Goal: Transaction & Acquisition: Purchase product/service

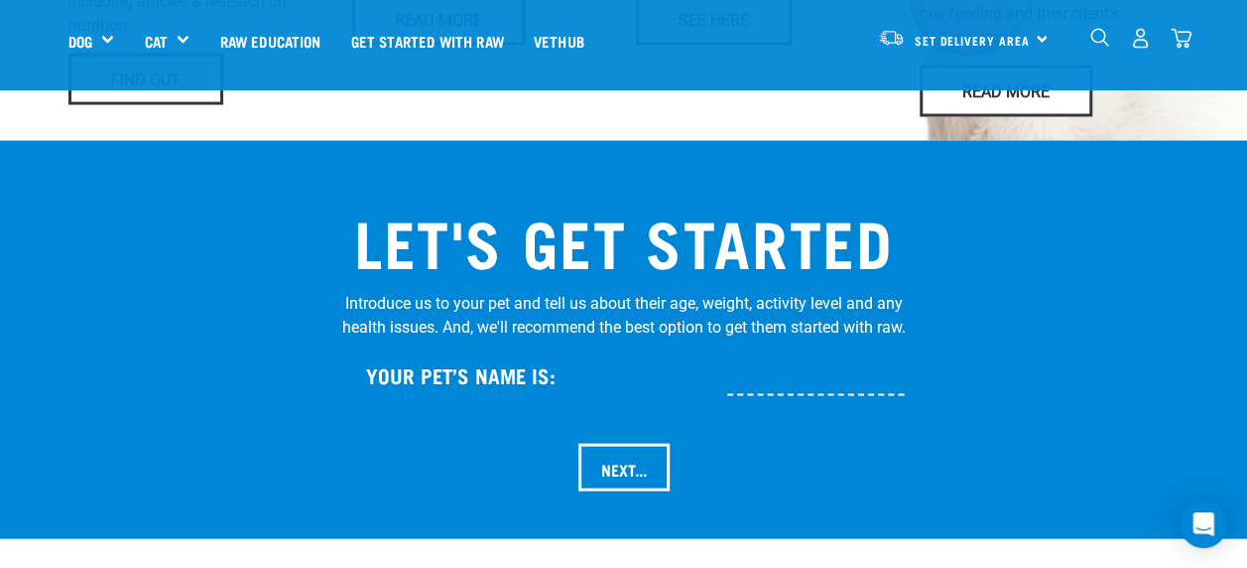
scroll to position [1920, 0]
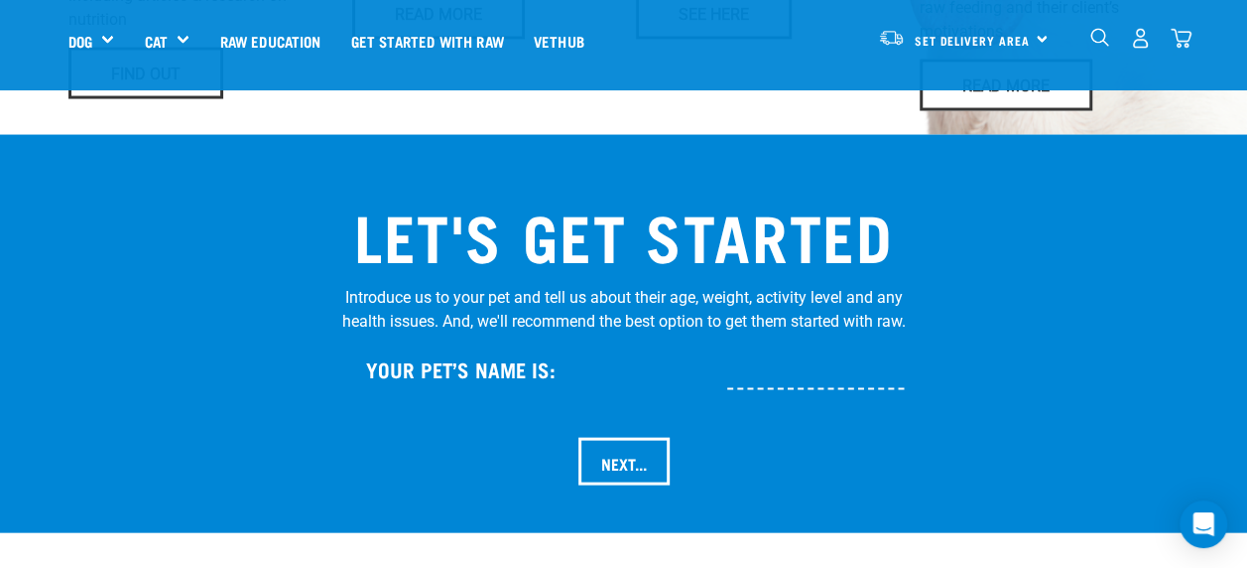
click at [1041, 36] on div "Set Delivery Area North Island South Island" at bounding box center [963, 38] width 195 height 45
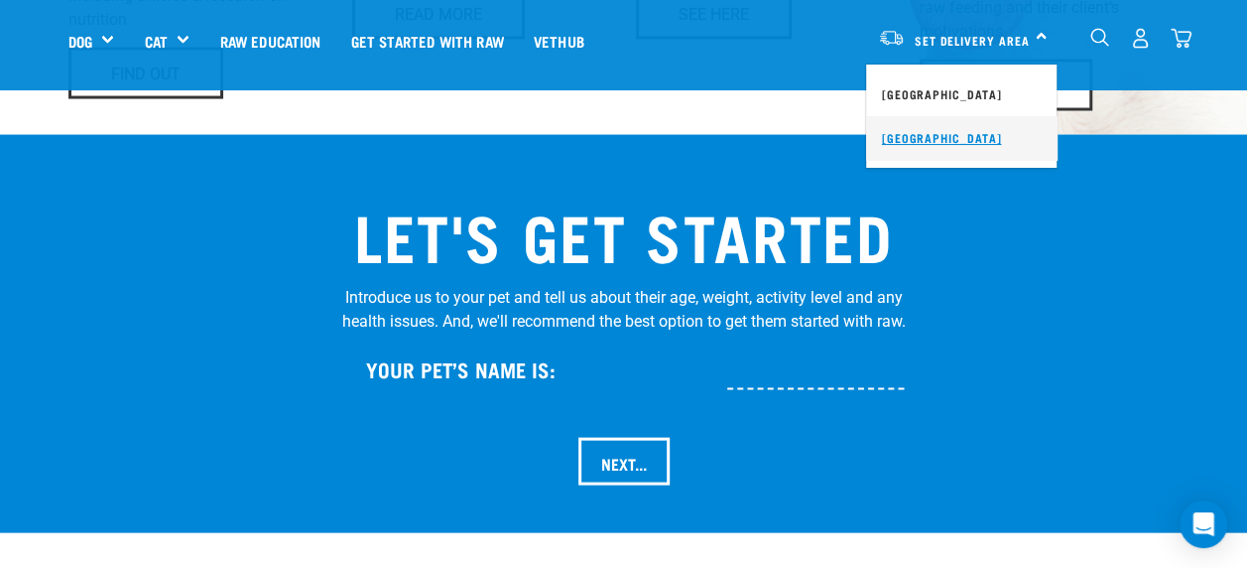
click at [897, 136] on link "[GEOGRAPHIC_DATA]" at bounding box center [961, 138] width 191 height 44
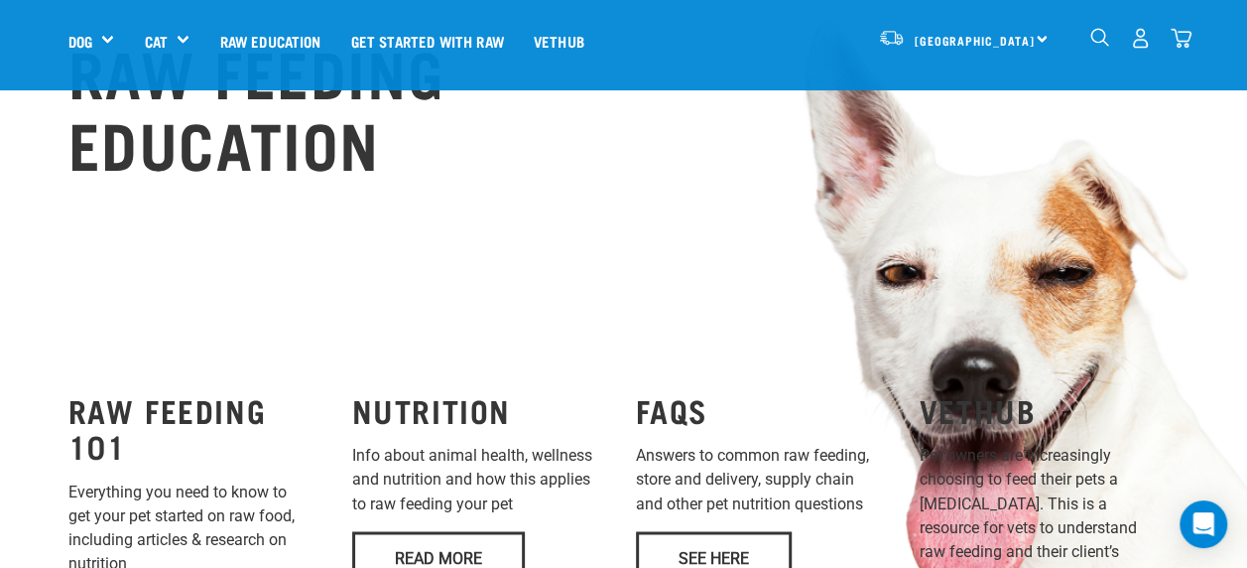
scroll to position [1367, 0]
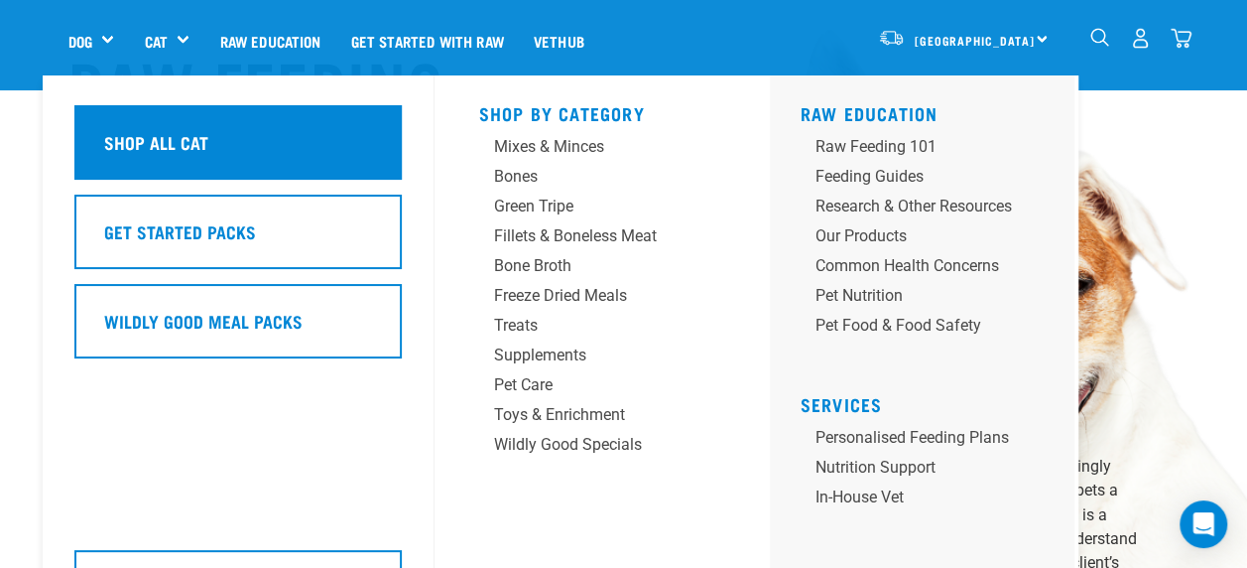
click at [153, 140] on h5 "Shop All Cat" at bounding box center [155, 142] width 104 height 26
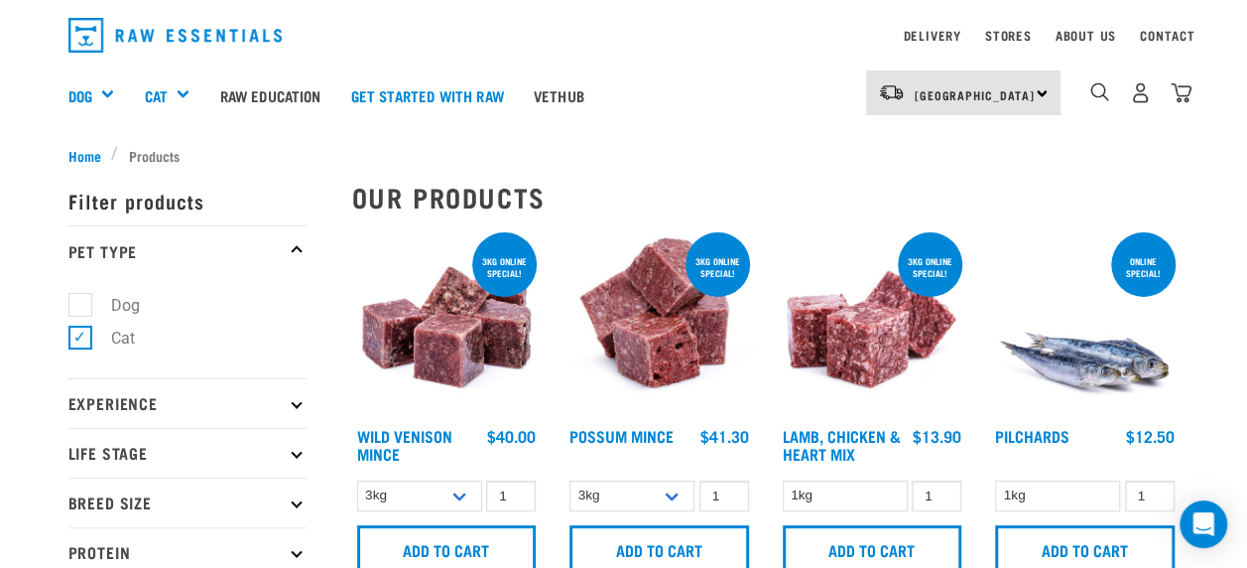
scroll to position [50, 0]
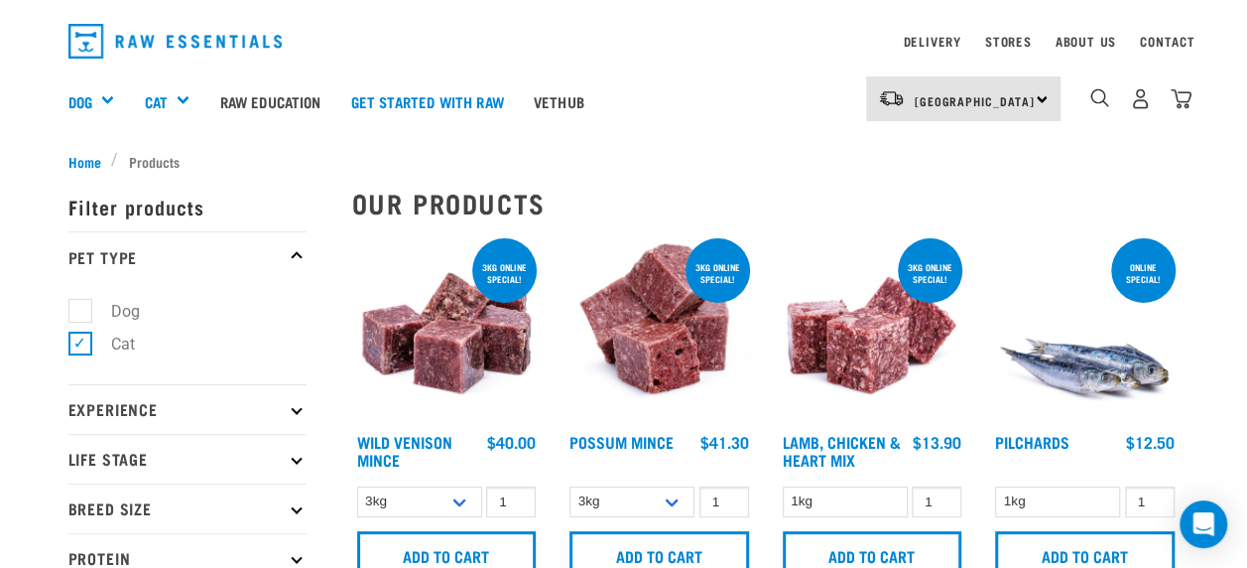
click at [444, 322] on img at bounding box center [447, 329] width 190 height 190
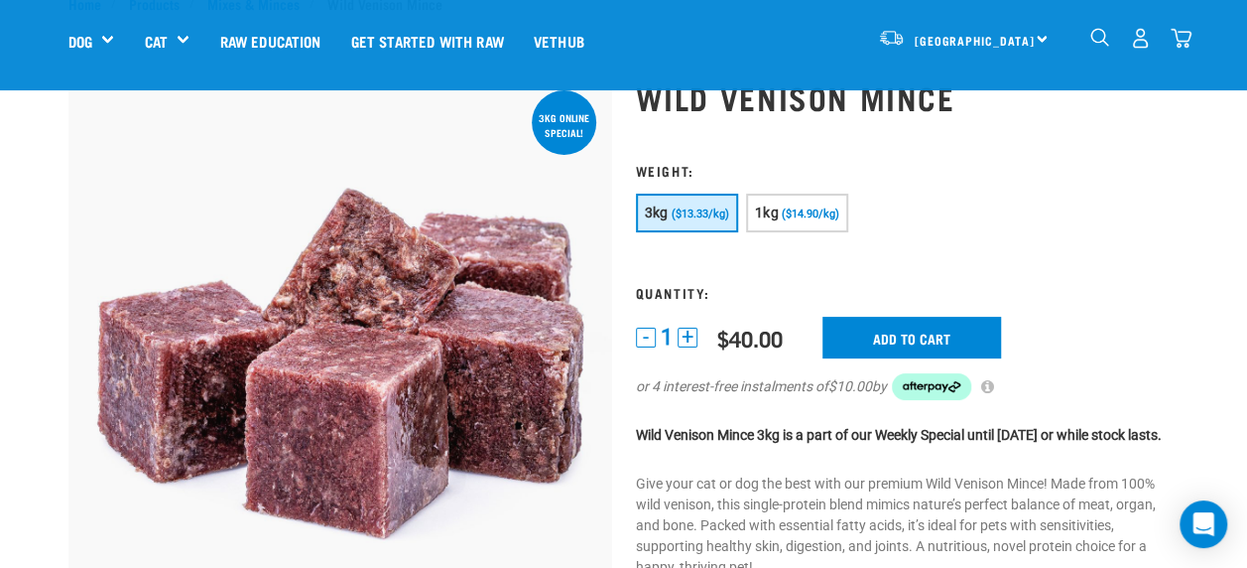
scroll to position [69, 0]
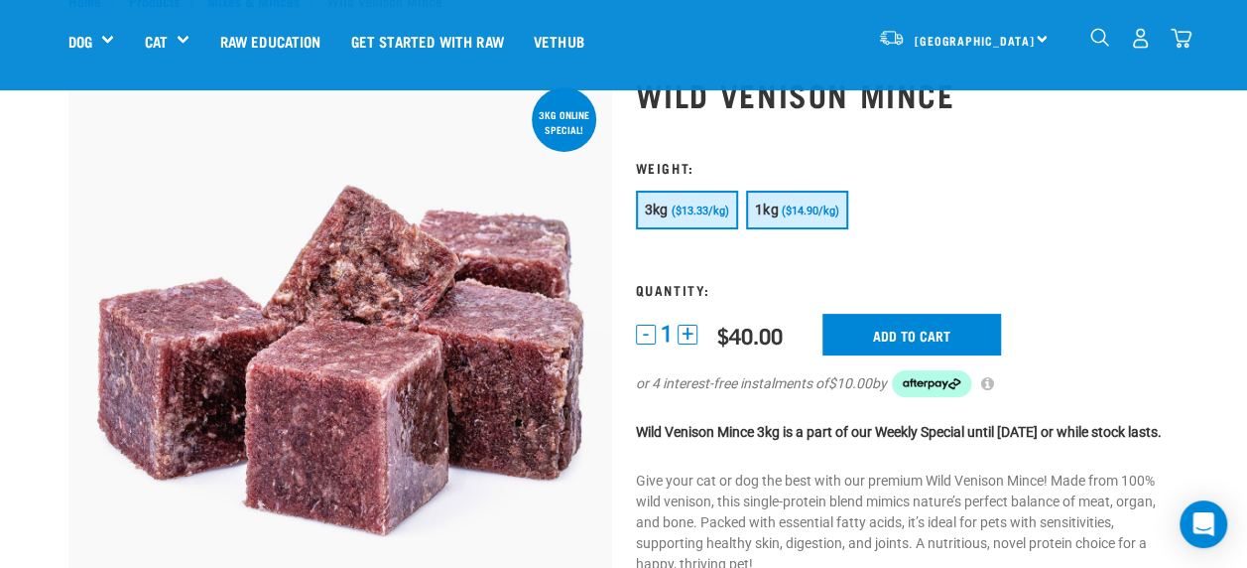
click at [783, 213] on span "($14.90/kg)" at bounding box center [811, 210] width 58 height 13
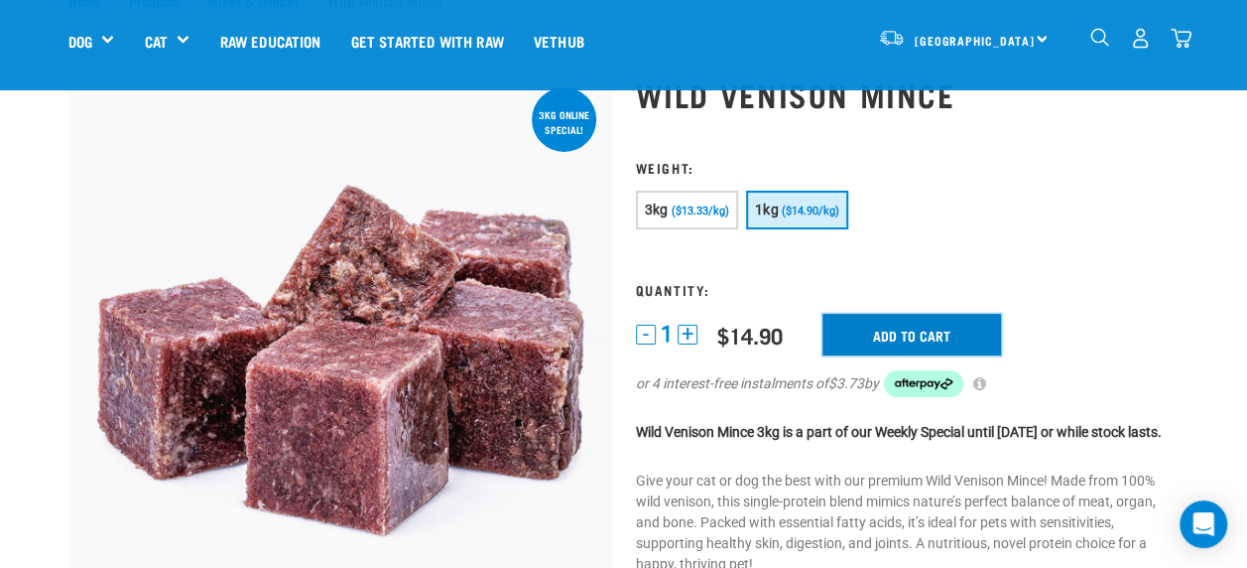
click at [868, 332] on input "Add to cart" at bounding box center [912, 335] width 179 height 42
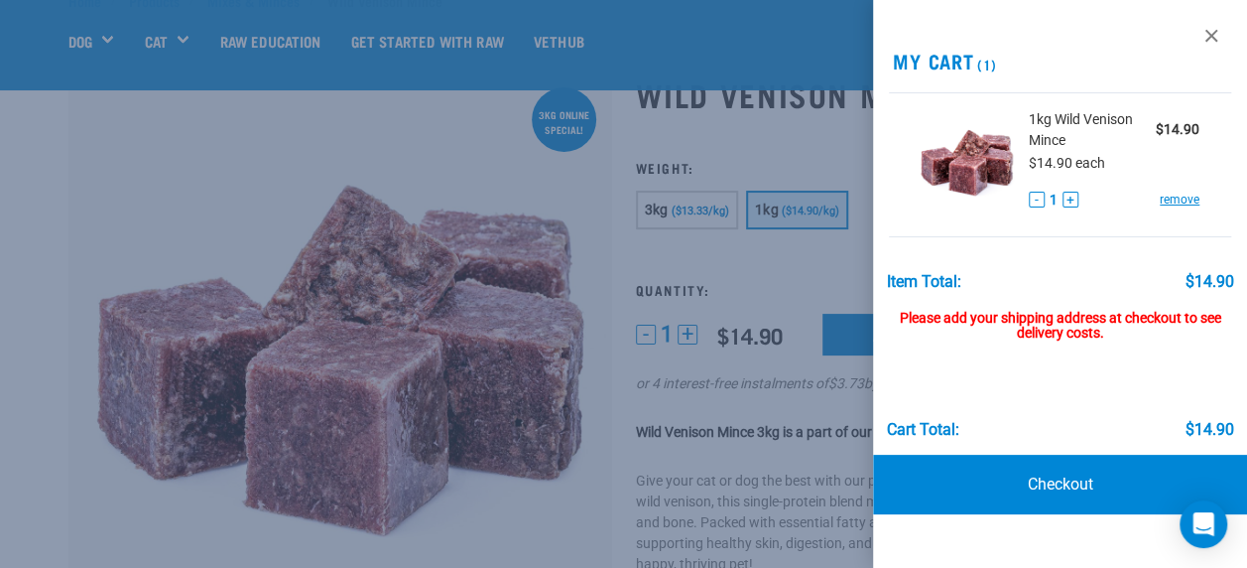
click at [551, 524] on div at bounding box center [623, 284] width 1247 height 568
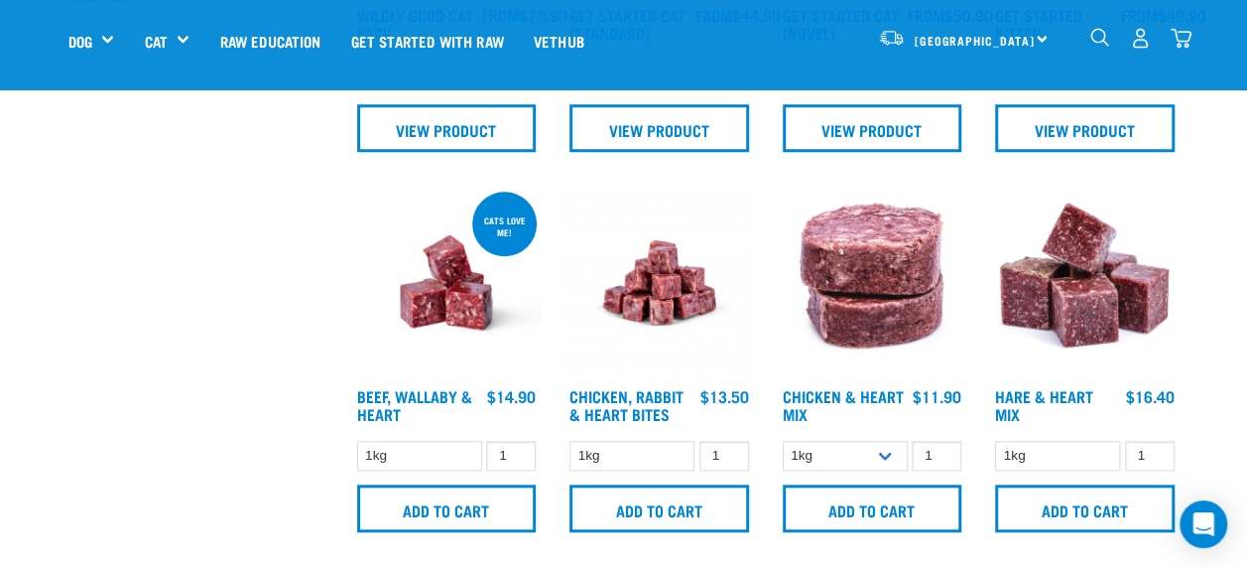
scroll to position [722, 0]
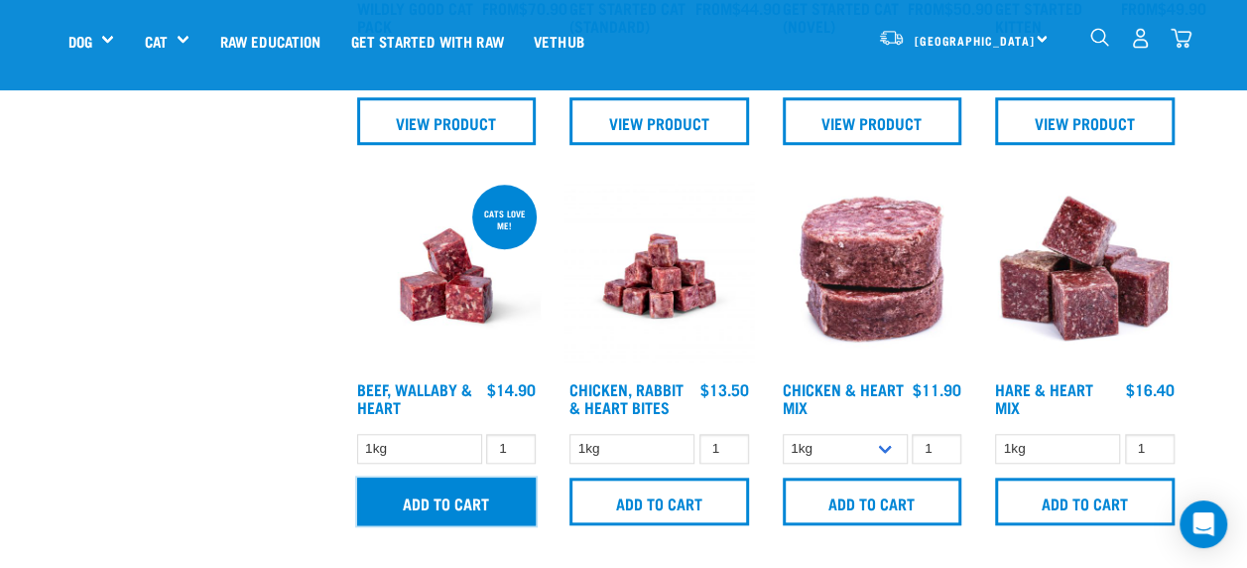
click at [487, 507] on input "Add to cart" at bounding box center [447, 501] width 180 height 48
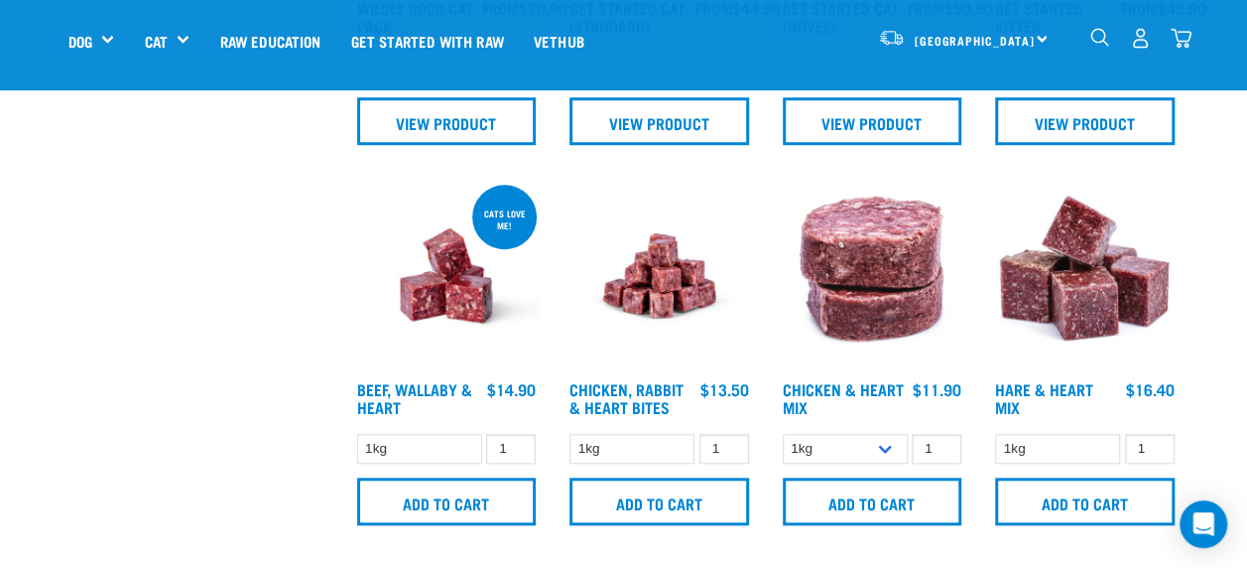
click at [659, 280] on img at bounding box center [660, 276] width 190 height 190
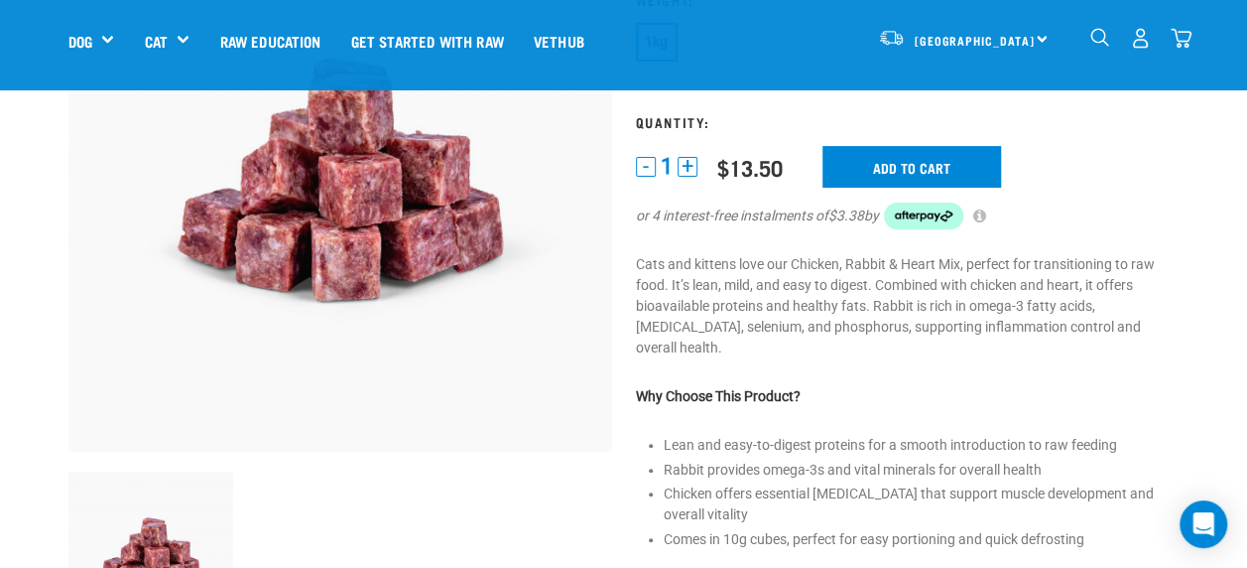
scroll to position [234, 0]
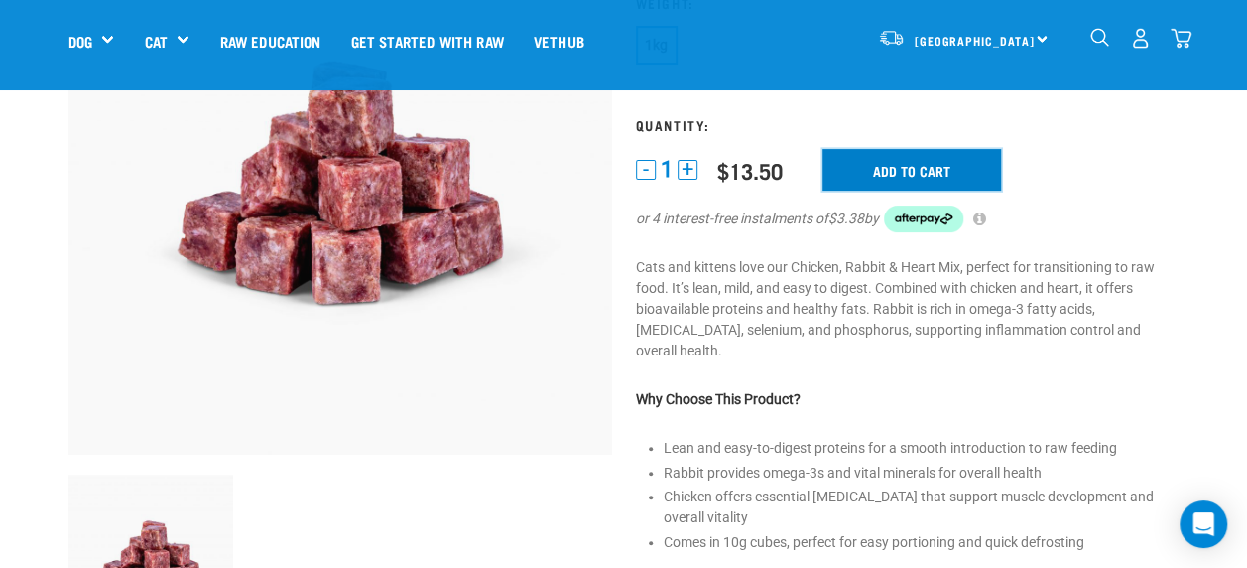
click at [870, 181] on input "Add to cart" at bounding box center [912, 170] width 179 height 42
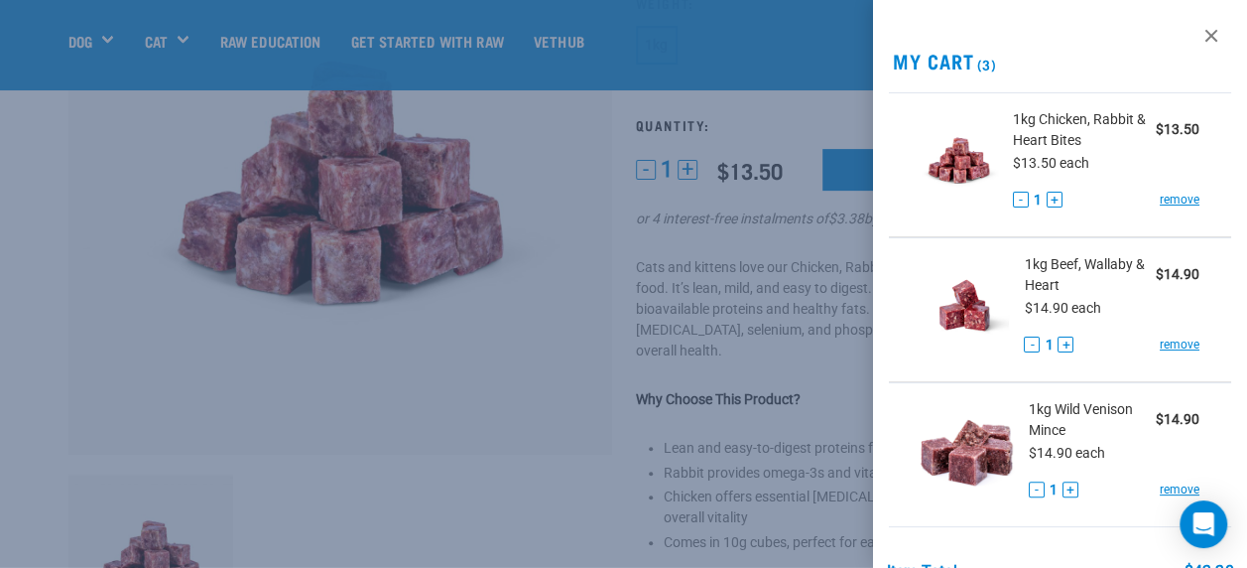
click at [308, 470] on div at bounding box center [623, 284] width 1247 height 568
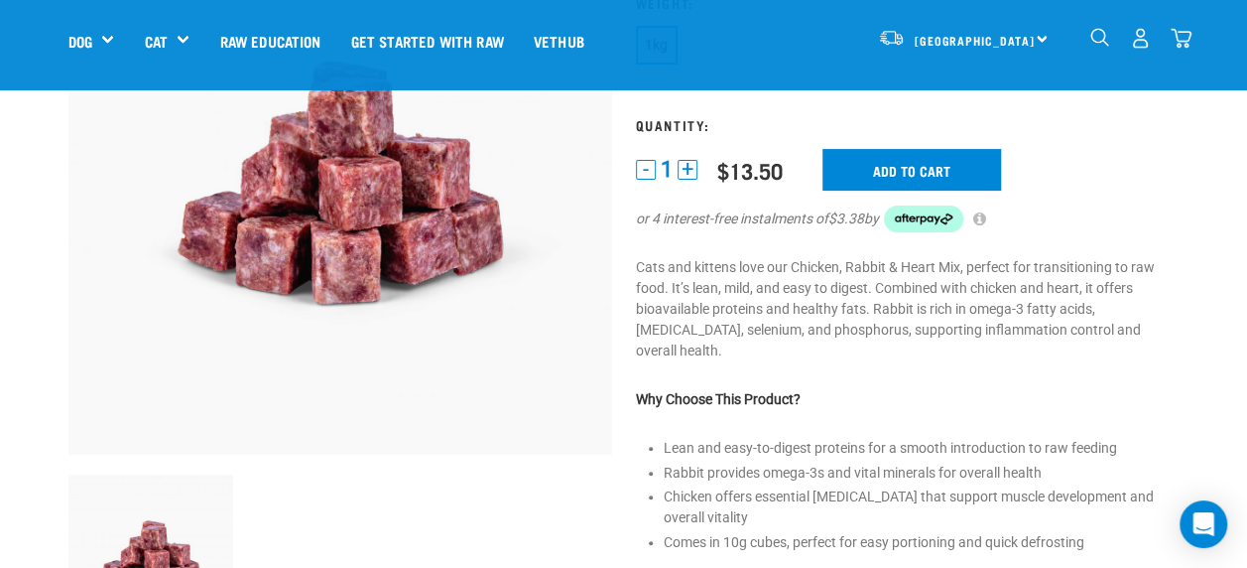
click at [1182, 38] on img "dropdown navigation" at bounding box center [1181, 38] width 21 height 21
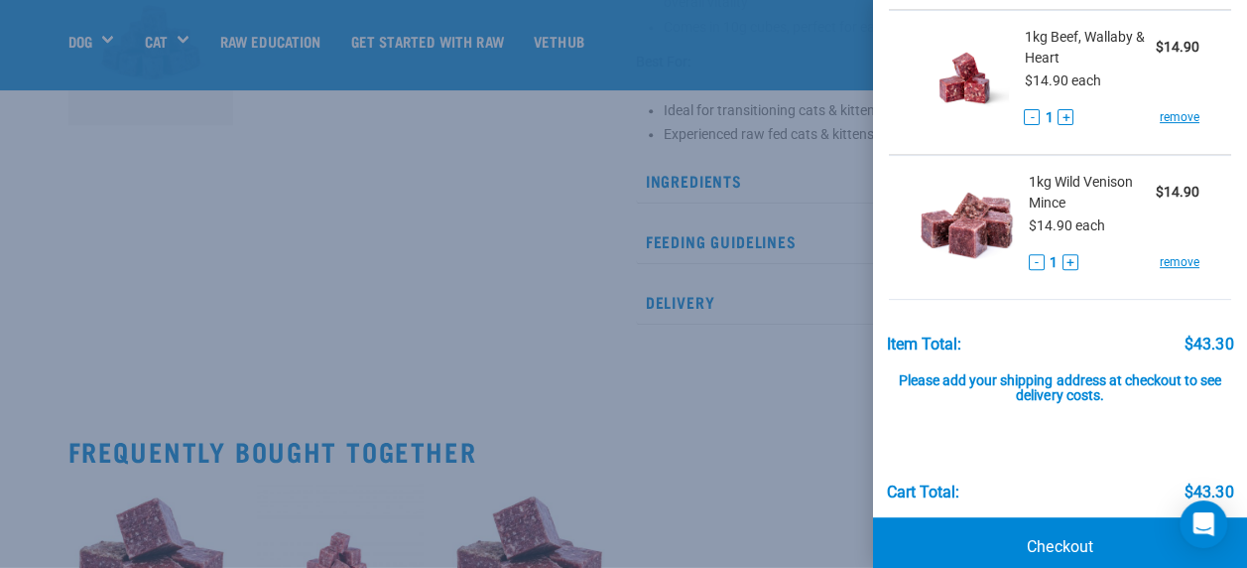
scroll to position [228, 0]
click at [1064, 546] on link "Checkout" at bounding box center [1060, 546] width 374 height 60
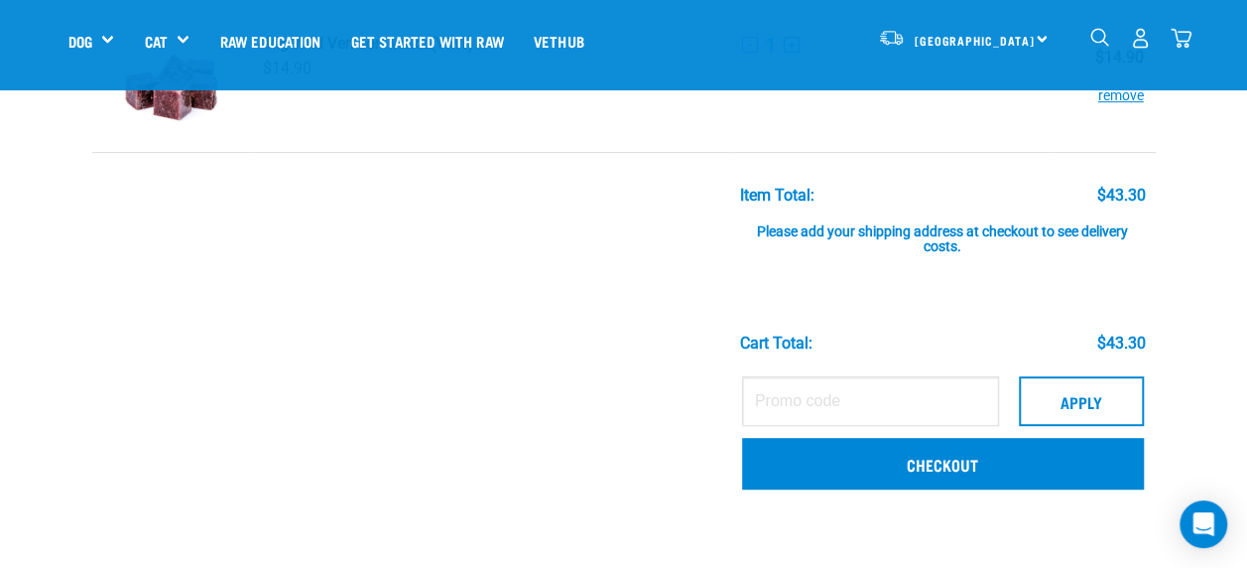
scroll to position [425, 0]
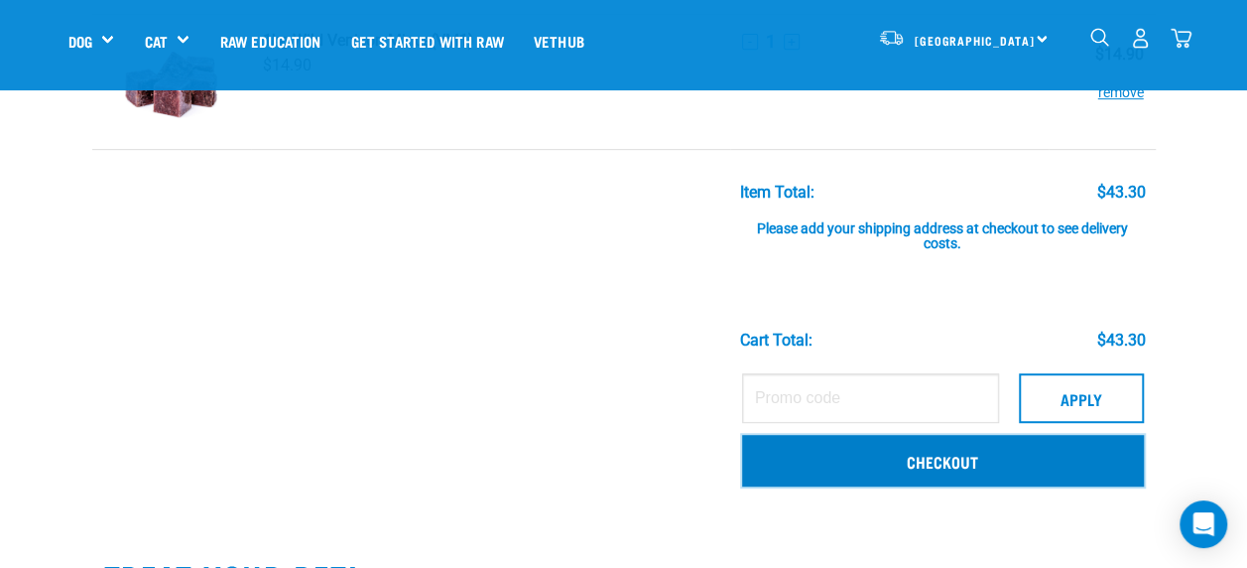
click at [947, 464] on link "Checkout" at bounding box center [943, 461] width 402 height 52
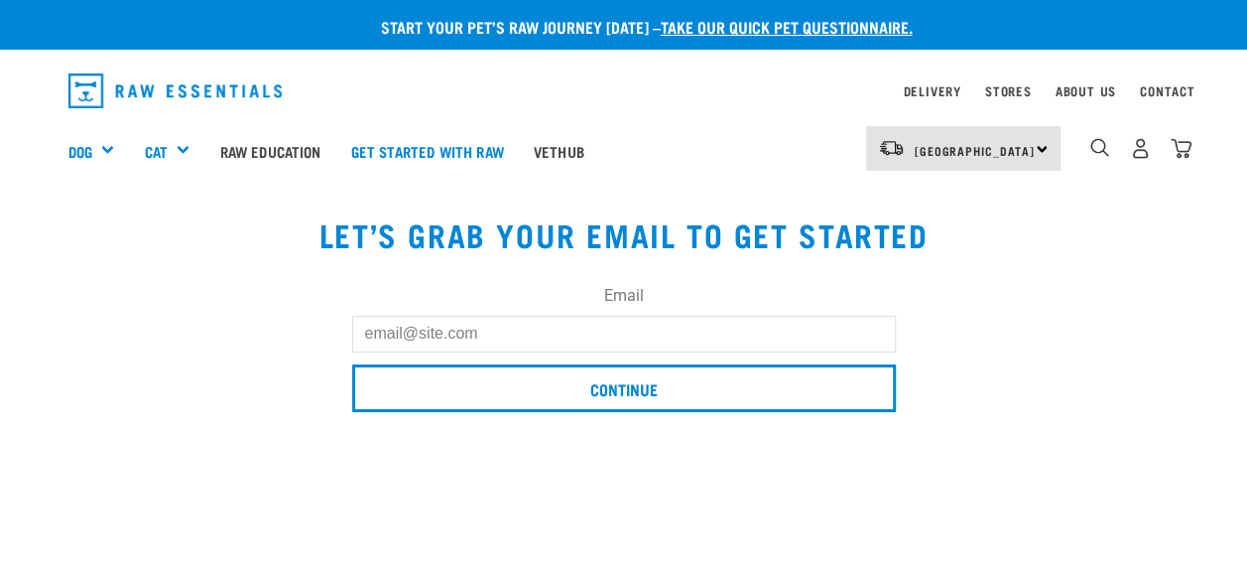
click at [653, 355] on form "Email Continue" at bounding box center [624, 351] width 544 height 135
click at [636, 327] on input "Email" at bounding box center [624, 334] width 544 height 36
type input "[EMAIL_ADDRESS][DOMAIN_NAME]"
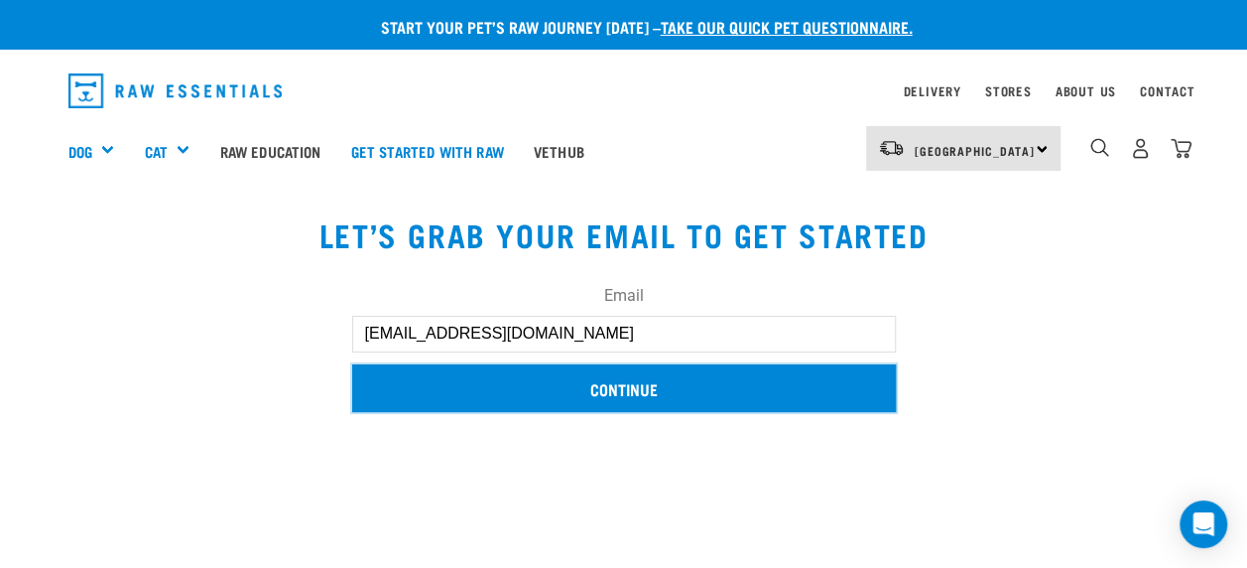
click at [629, 398] on input "Continue" at bounding box center [624, 388] width 544 height 48
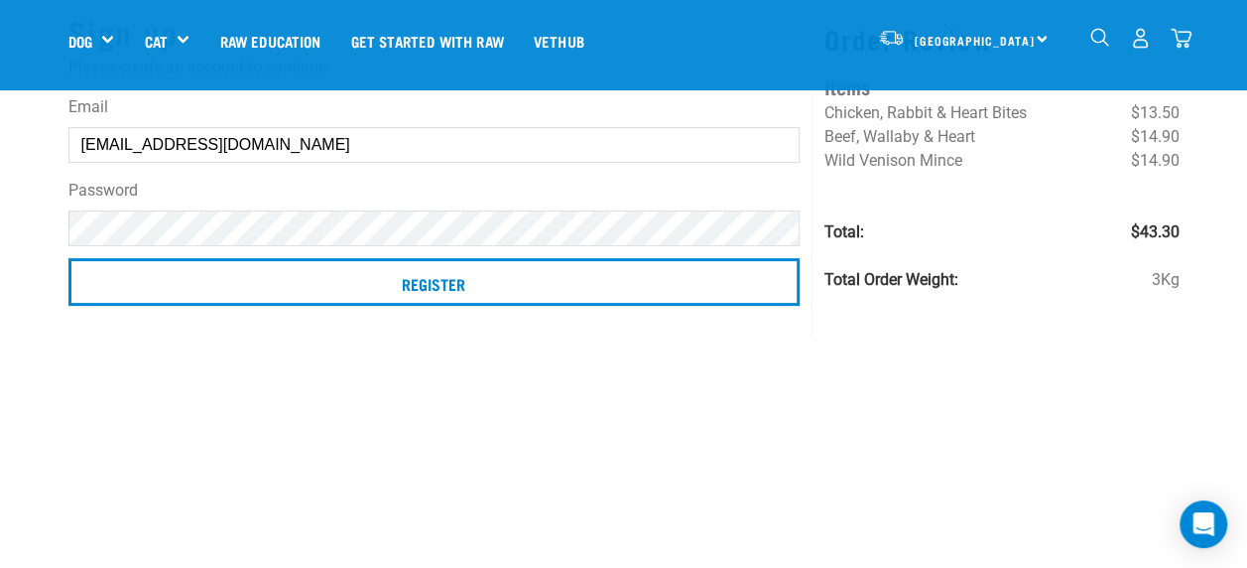
scroll to position [168, 0]
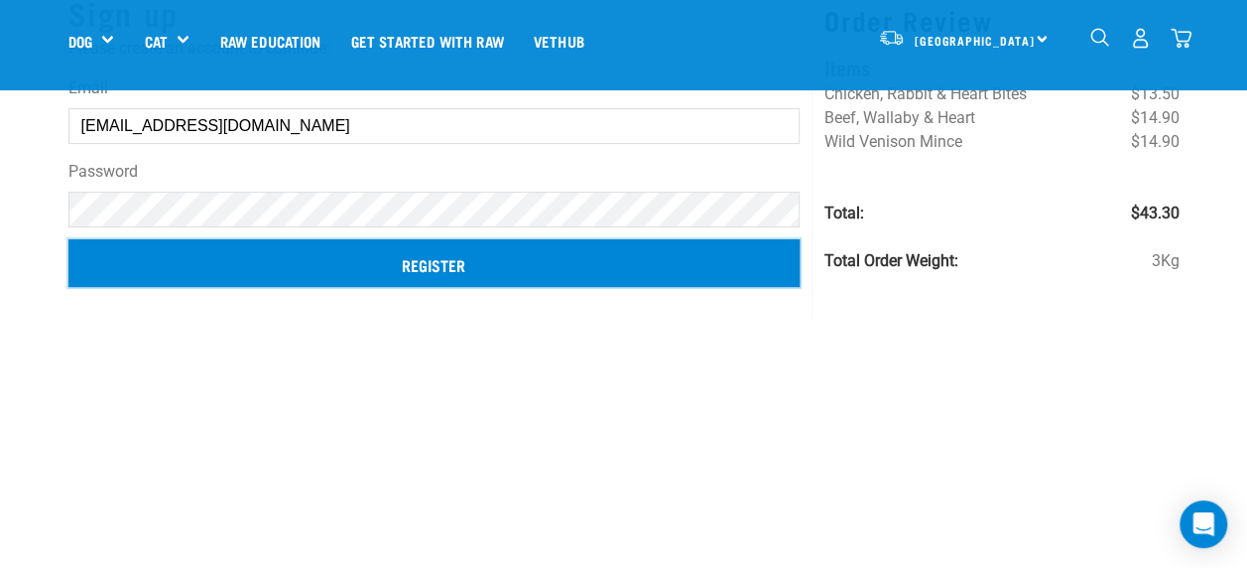
click at [478, 278] on input "Register" at bounding box center [434, 263] width 732 height 48
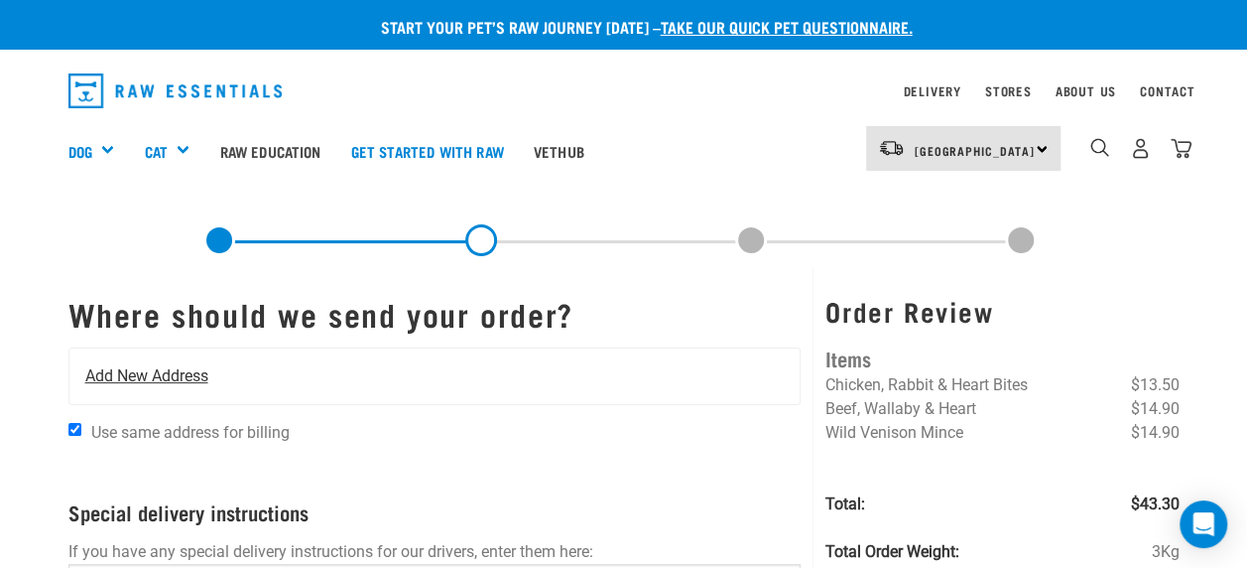
click at [127, 379] on span "Add New Address" at bounding box center [146, 376] width 123 height 24
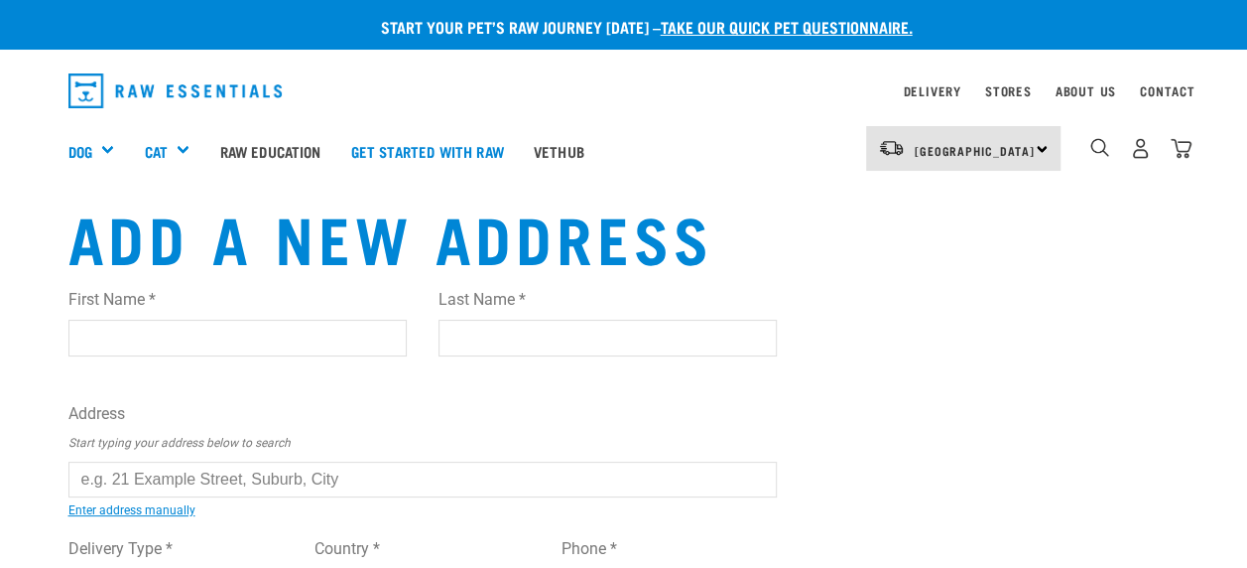
click at [161, 346] on input "First Name *" at bounding box center [237, 338] width 338 height 36
type input "[PERSON_NAME]"
click at [581, 339] on input "Last Name *" at bounding box center [608, 338] width 338 height 36
type input "Dove"
click at [206, 464] on input "text" at bounding box center [423, 479] width 710 height 36
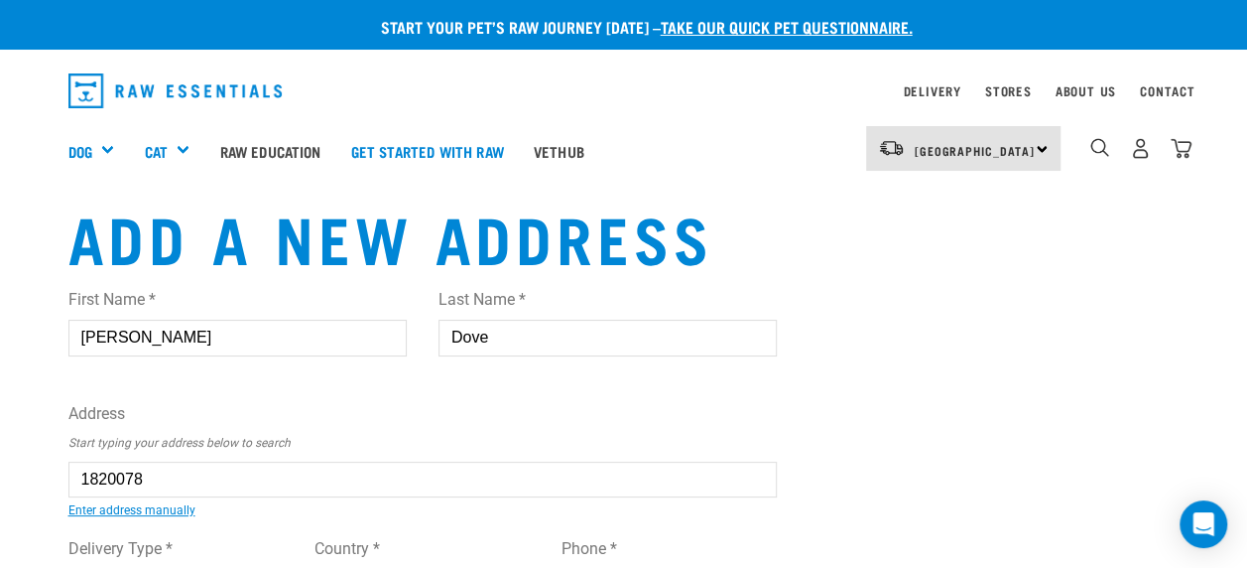
click at [327, 517] on div "First Name * [PERSON_NAME] Last Name * Dove Address Start typing your address b…" at bounding box center [423, 466] width 710 height 388
type input "[STREET_ADDRESS]"
type input "Oamaru North"
type input "Otago"
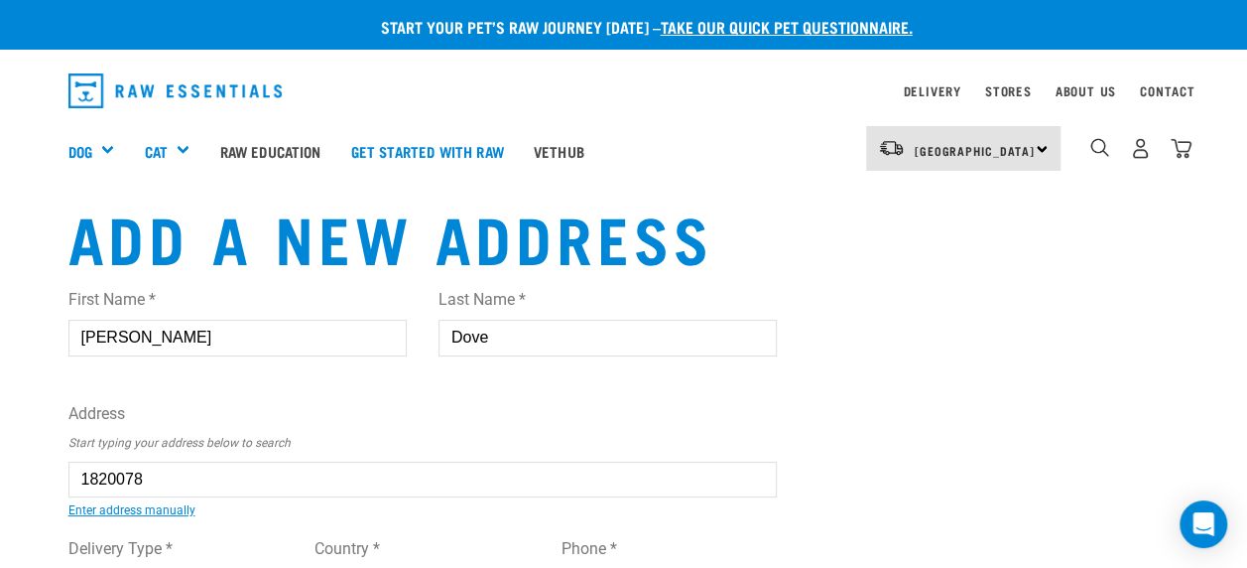
select select "OTA"
type input "9494"
select select "Rural"
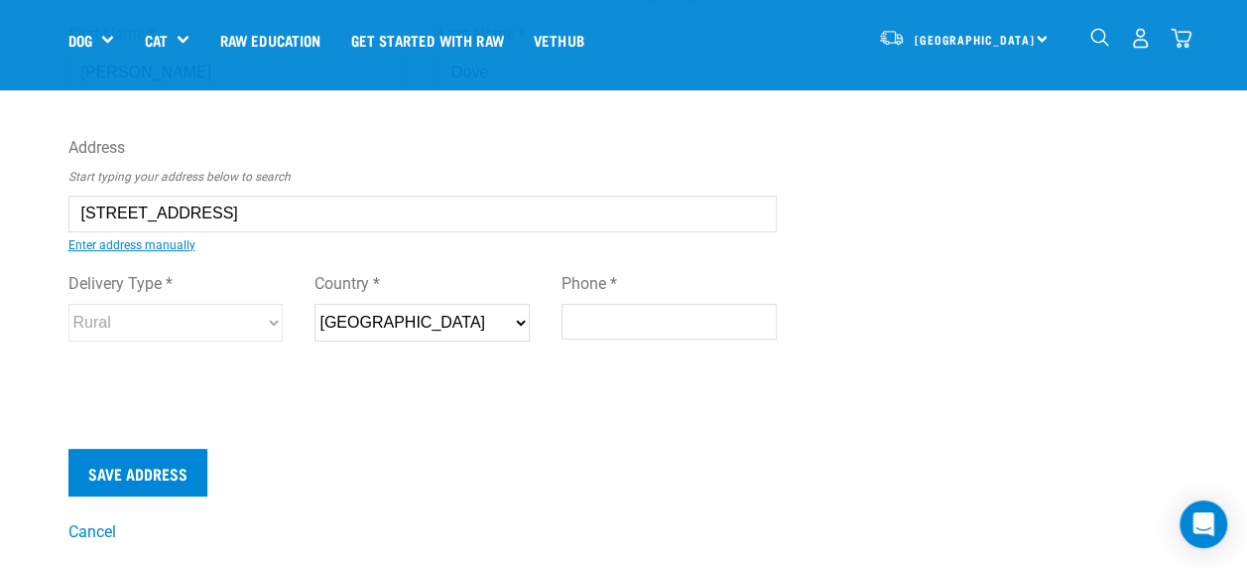
scroll to position [134, 0]
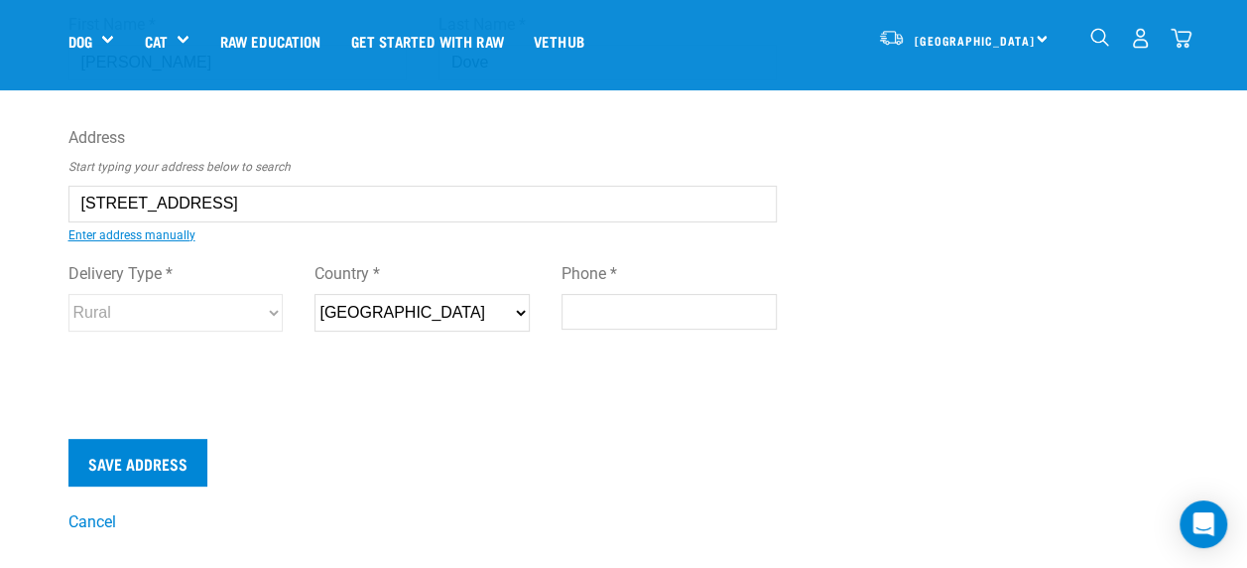
click at [522, 310] on select "[GEOGRAPHIC_DATA]" at bounding box center [422, 313] width 215 height 38
click at [470, 197] on input "[STREET_ADDRESS]" at bounding box center [423, 204] width 710 height 36
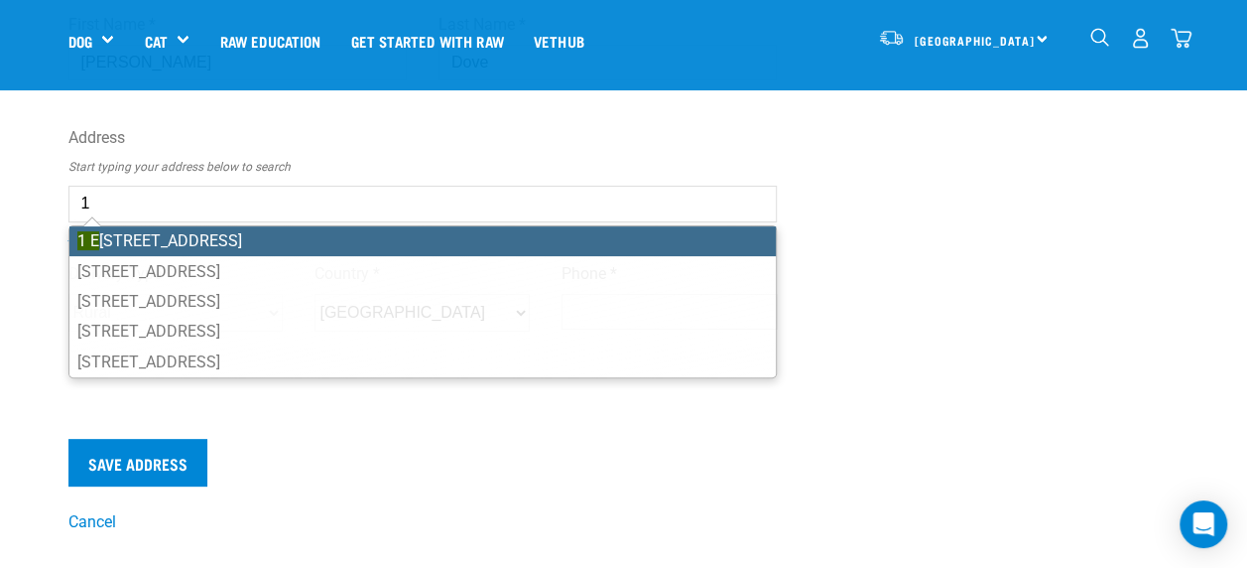
type input "1"
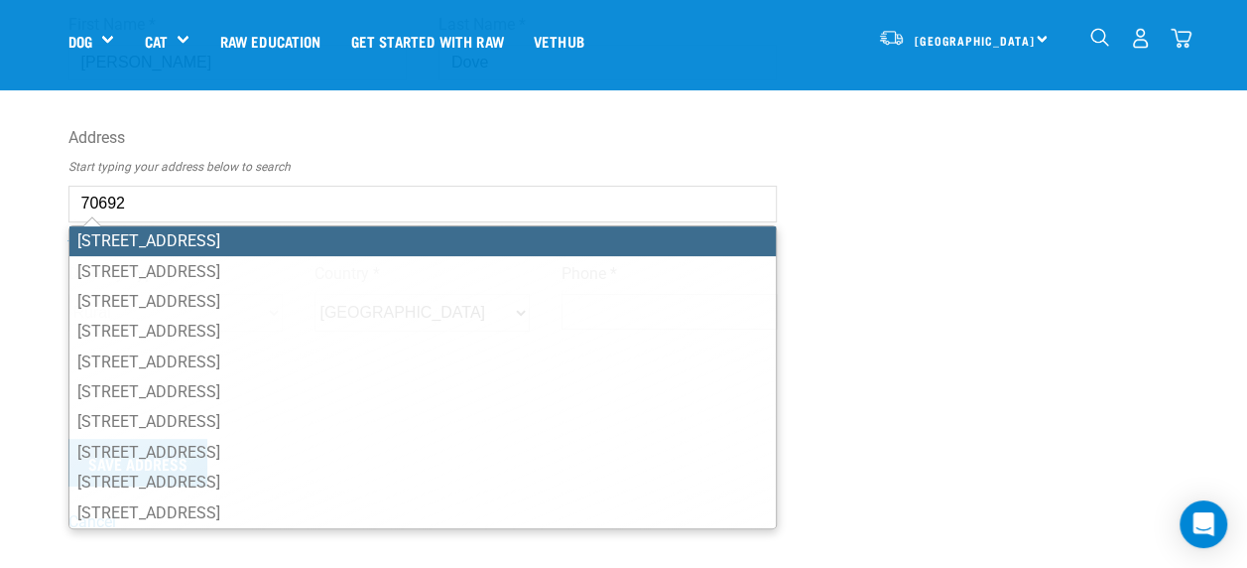
type input "[STREET_ADDRESS]"
type input "Oamaru"
select select "OTA"
type input "9400"
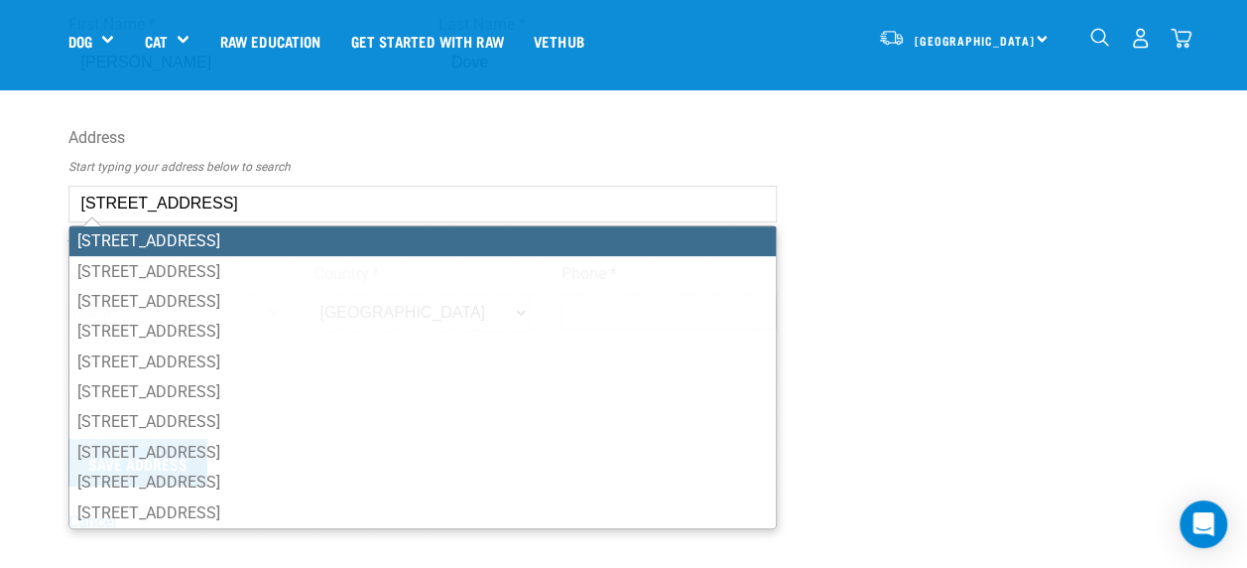
select select "Urban"
click at [100, 194] on input "[STREET_ADDRESS]" at bounding box center [423, 204] width 710 height 36
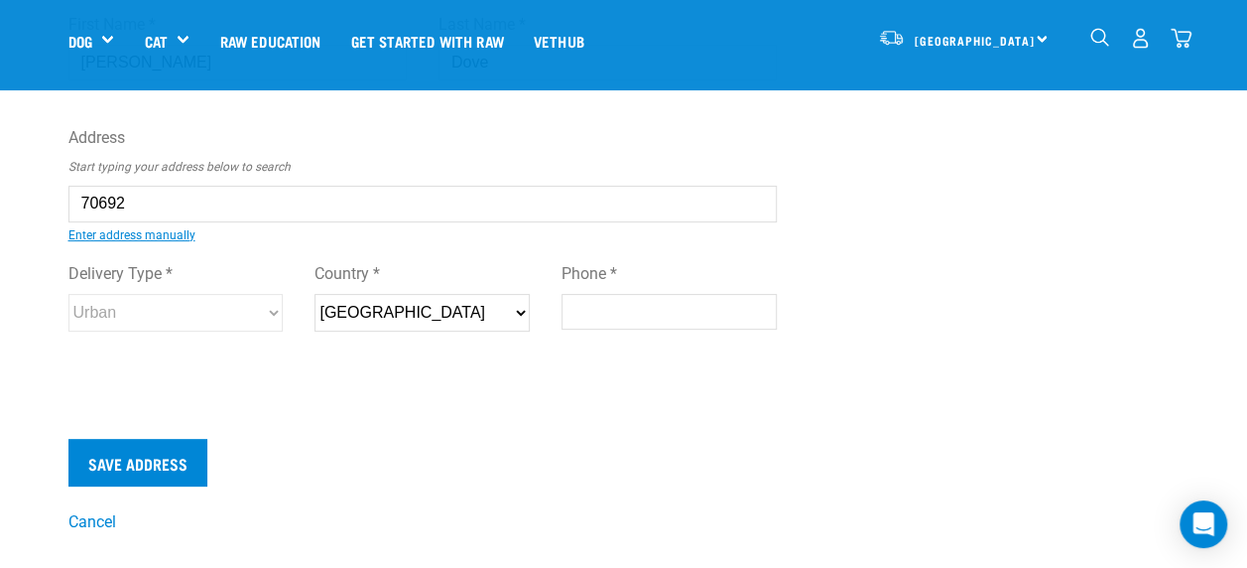
type input "[STREET_ADDRESS]"
select select "OTA"
select select "Urban"
click at [333, 205] on input "[STREET_ADDRESS]" at bounding box center [423, 204] width 710 height 36
drag, startPoint x: 333, startPoint y: 205, endPoint x: 0, endPoint y: 69, distance: 360.1
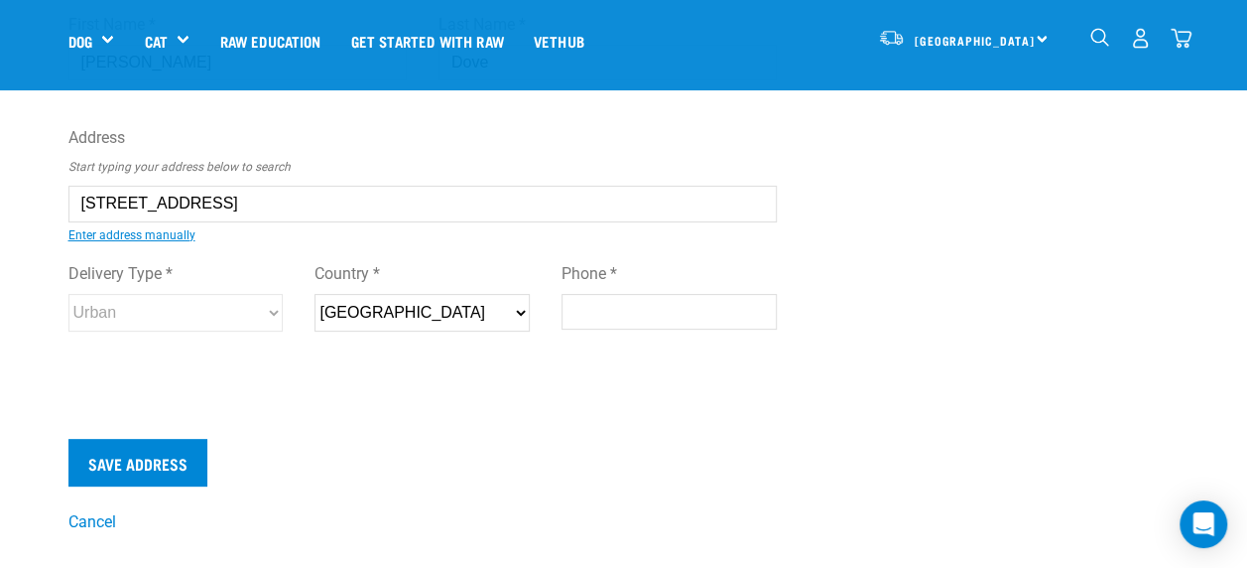
click at [242, 348] on div "First Name * [PERSON_NAME] Last Name * Dove Address Start typing your address b…" at bounding box center [423, 191] width 710 height 388
type input "[STREET_ADDRESS]"
type input "Oamaru North"
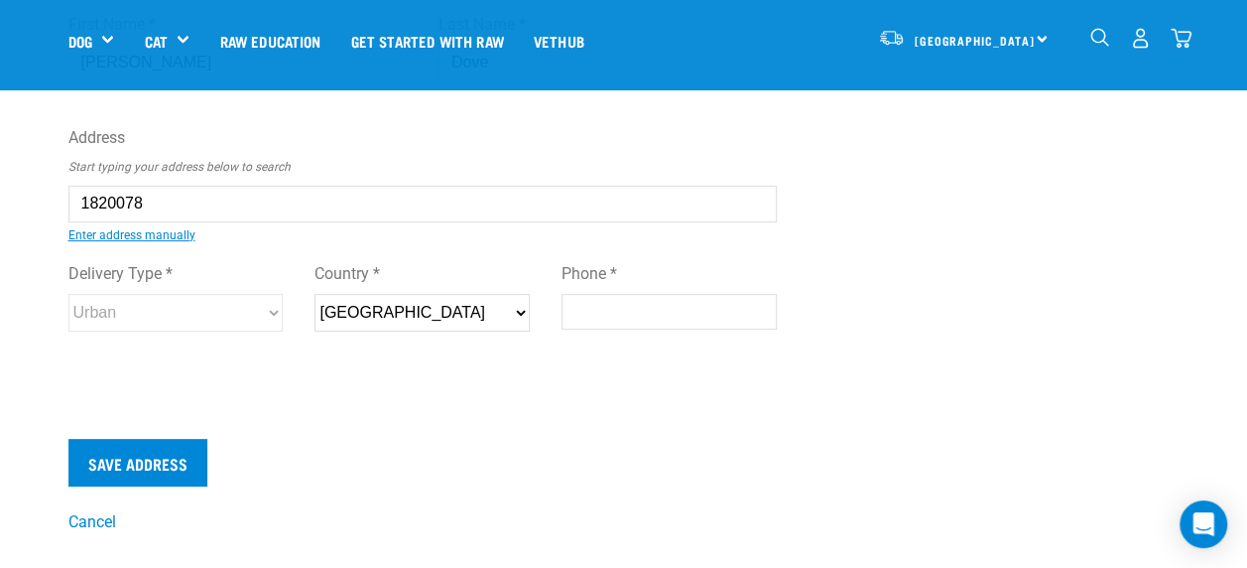
select select "OTA"
type input "9494"
select select "Rural"
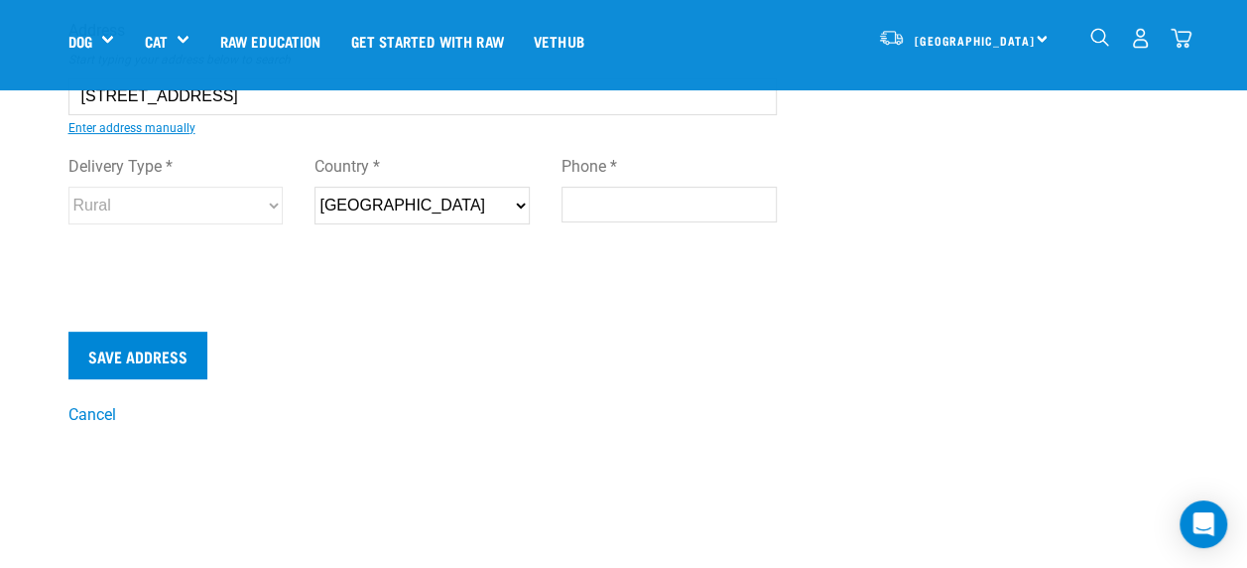
scroll to position [193, 0]
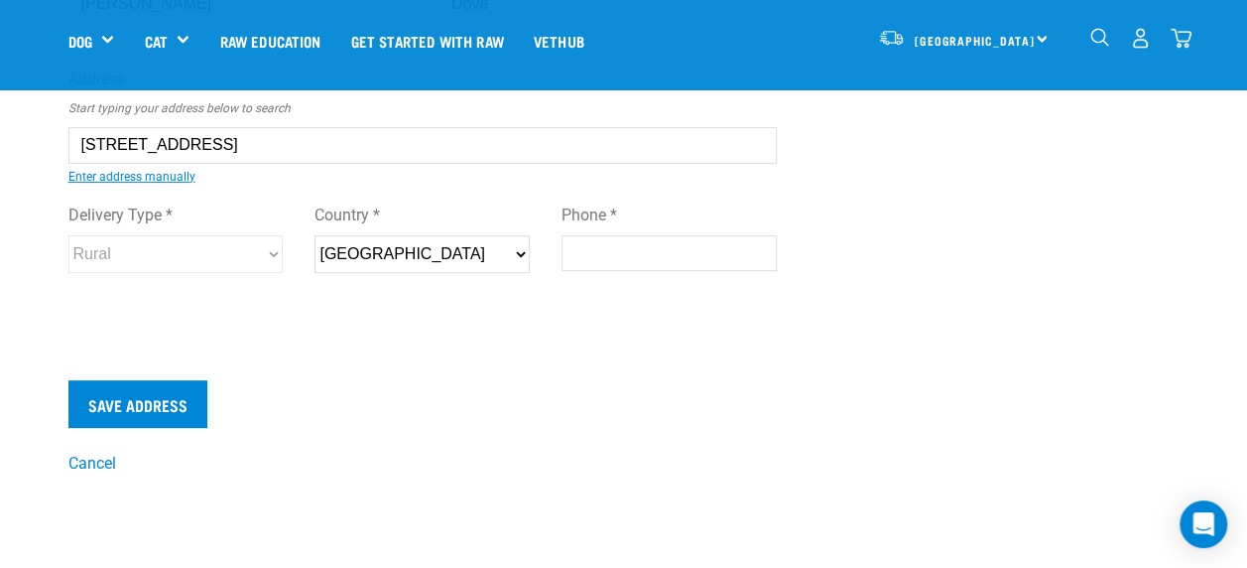
click at [619, 259] on input "Phone *" at bounding box center [669, 253] width 215 height 36
type input "0277700706"
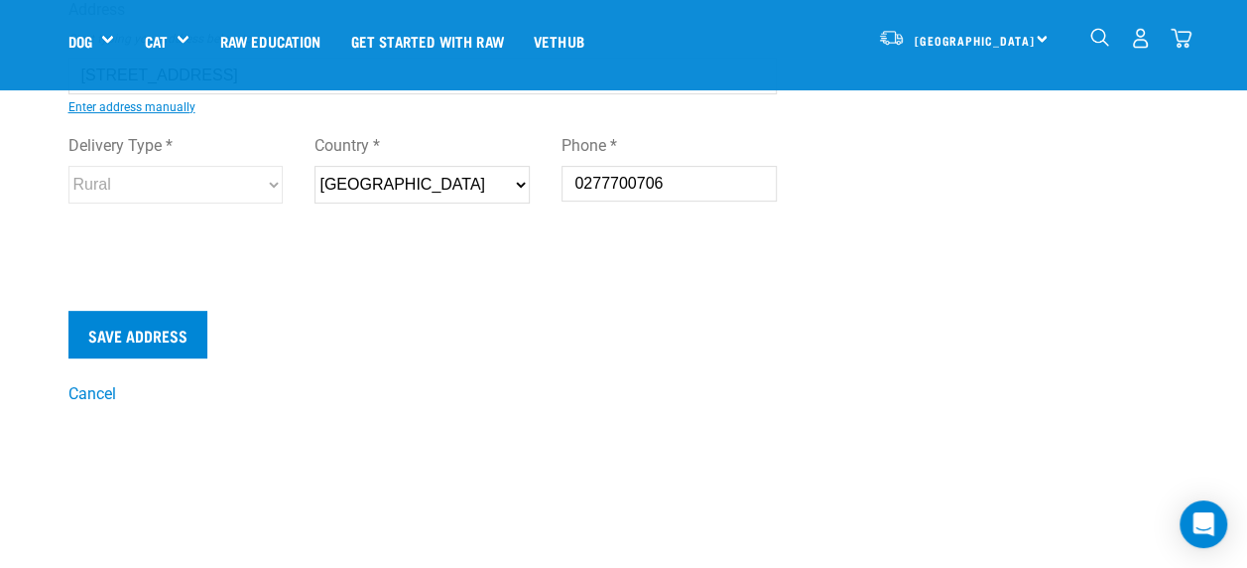
scroll to position [226, 0]
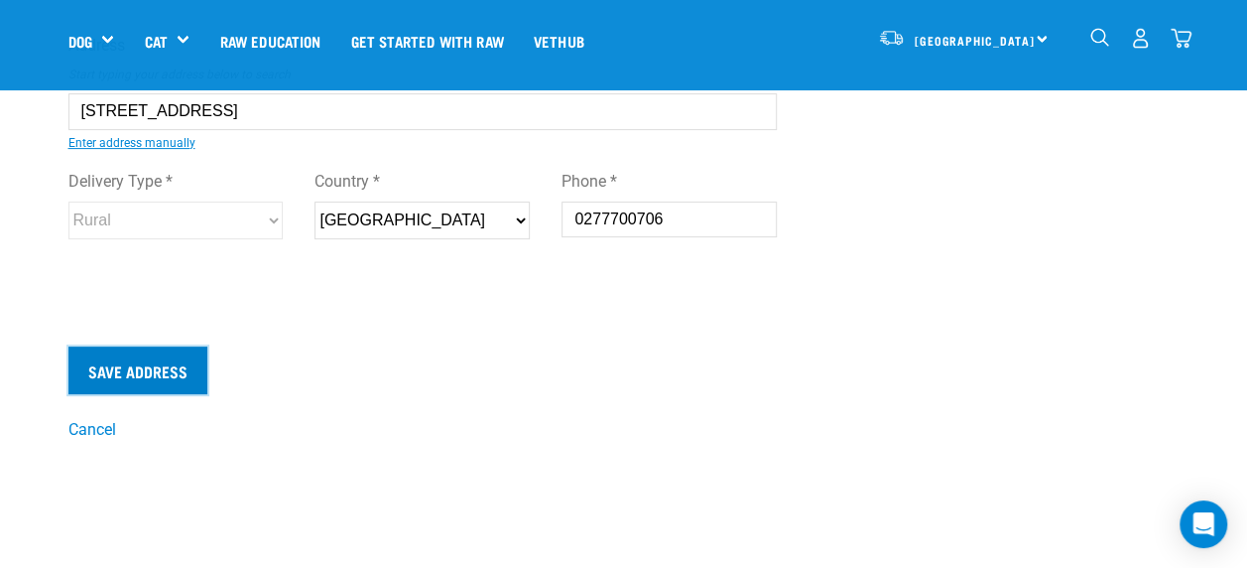
click at [159, 372] on input "Save Address" at bounding box center [137, 370] width 139 height 48
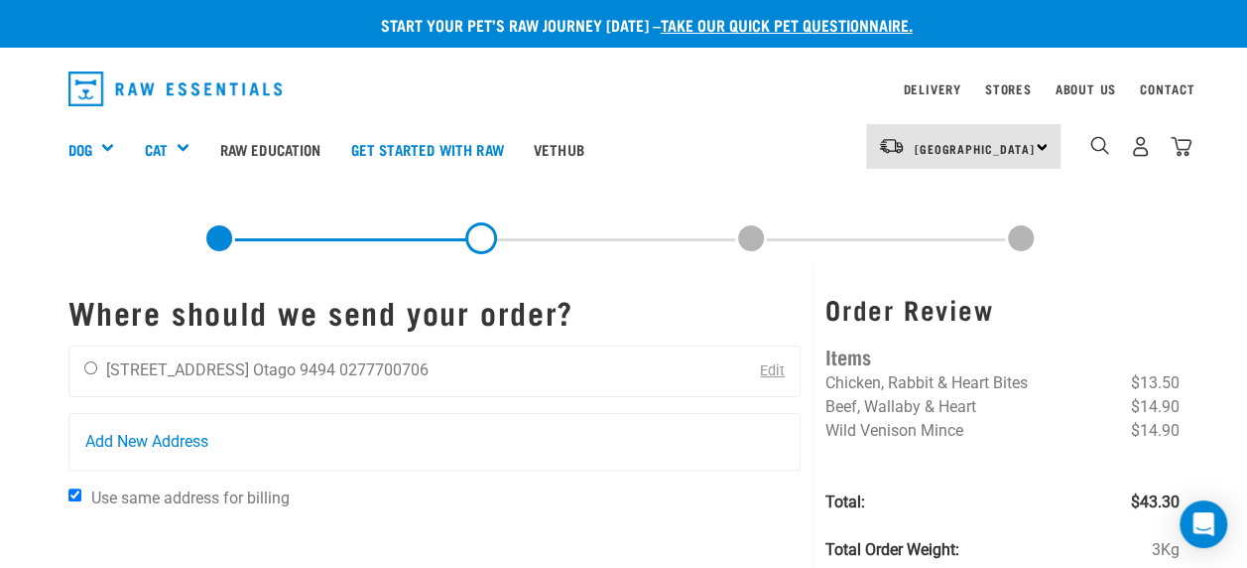
scroll to position [4, 0]
